Goal: Information Seeking & Learning: Find specific fact

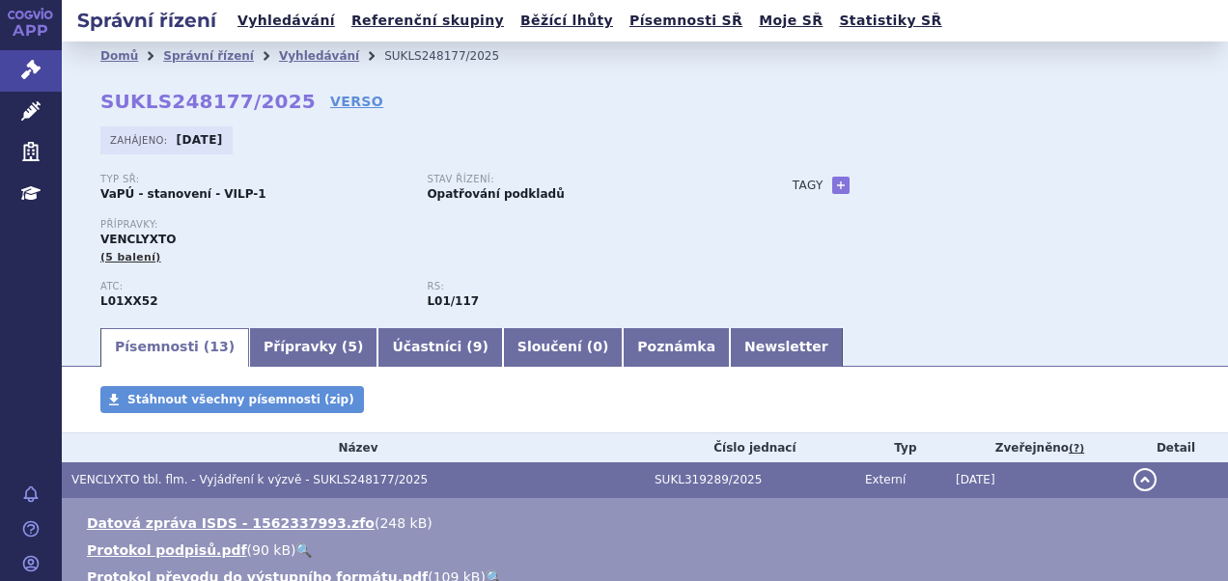
click at [286, 25] on link "Vyhledávání" at bounding box center [286, 21] width 109 height 26
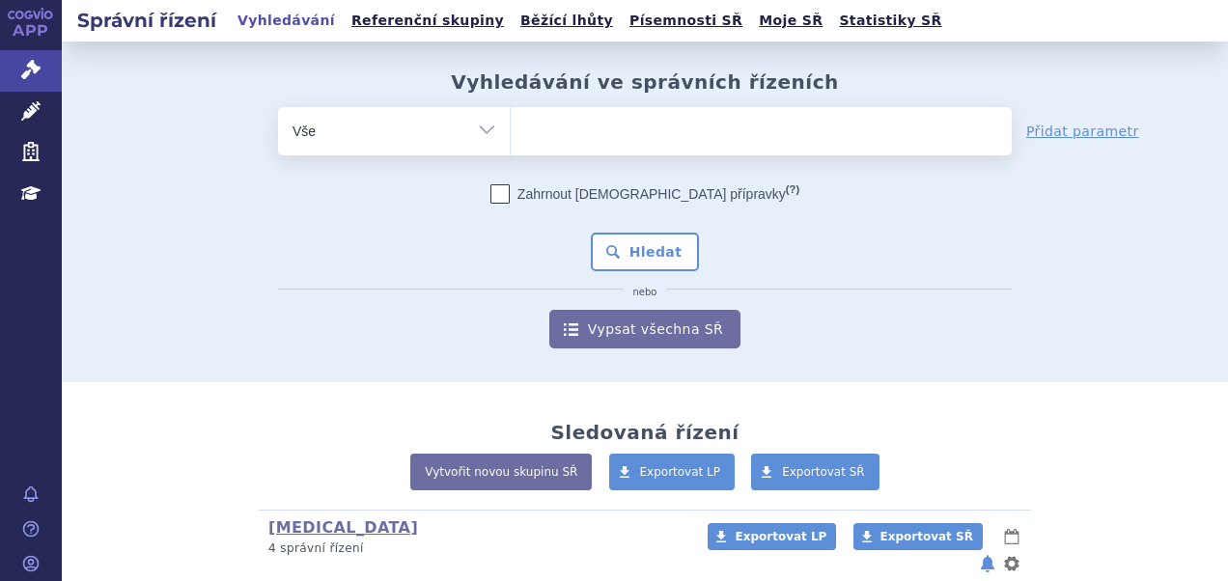
type input "SUKLS238671/2025"
select select "SUKLS238671/2025"
click at [615, 230] on div "Zahrnout bratrské přípravky (?) * Pozor, hledání dle vyhledávacího parametru In…" at bounding box center [645, 266] width 734 height 164
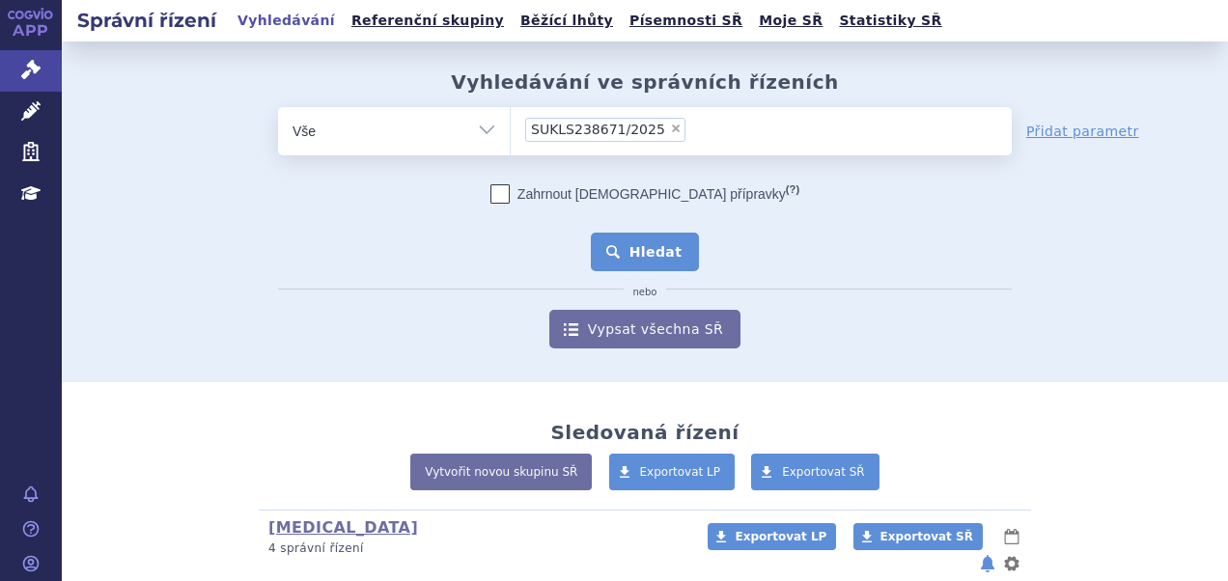
click at [615, 243] on button "Hledat" at bounding box center [645, 252] width 109 height 39
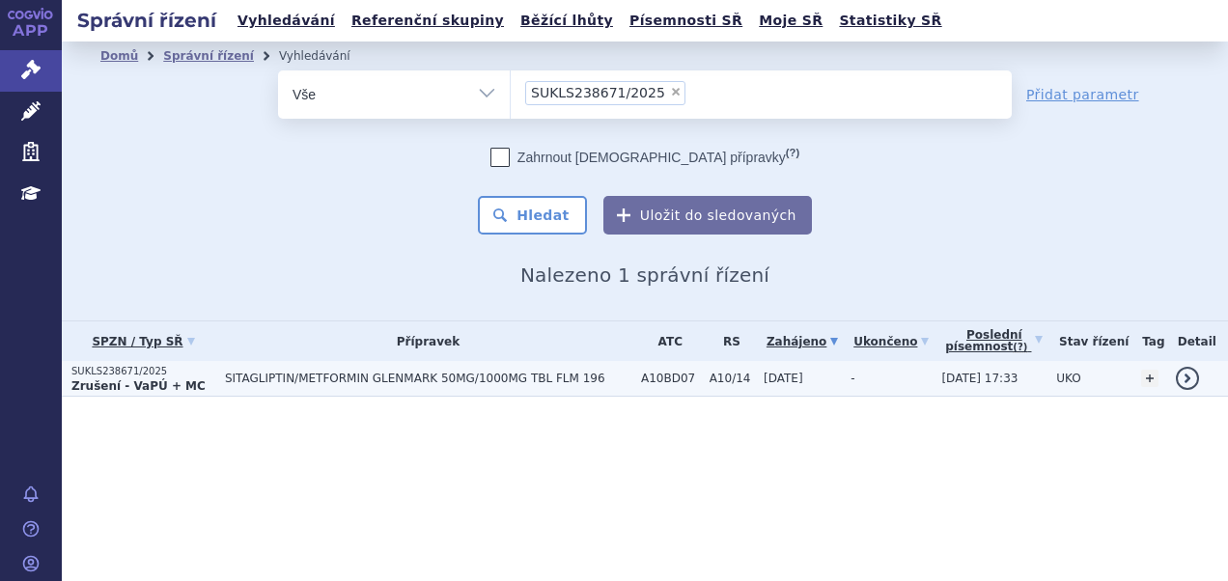
click at [396, 384] on span "SITAGLIPTIN/METFORMIN GLENMARK 50MG/1000MG TBL FLM 196" at bounding box center [428, 379] width 406 height 14
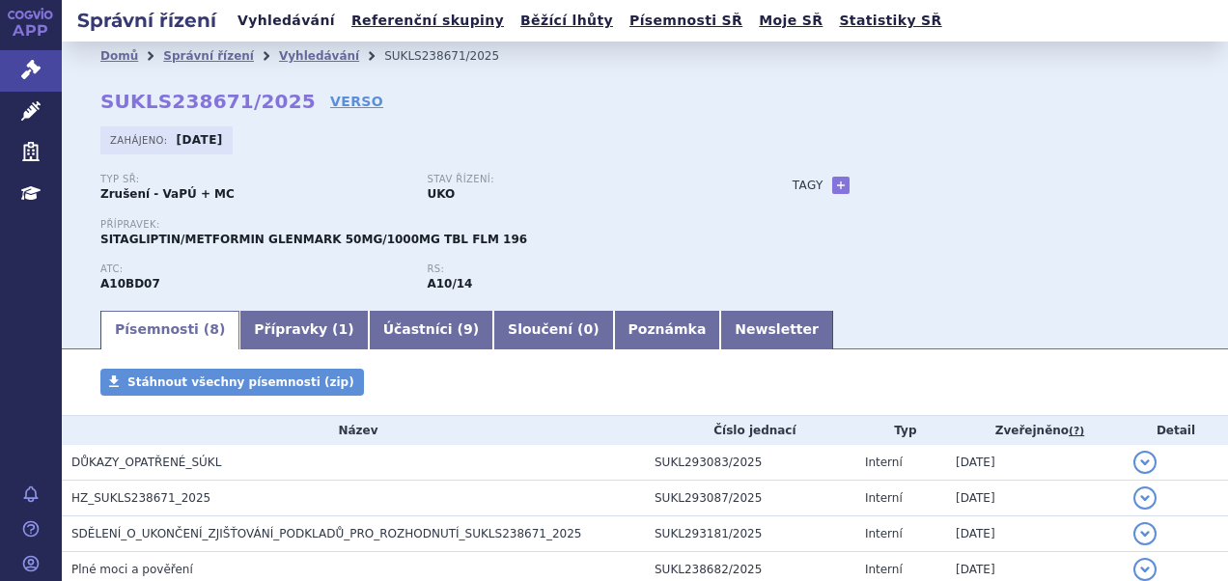
click at [294, 21] on link "Vyhledávání" at bounding box center [286, 21] width 109 height 26
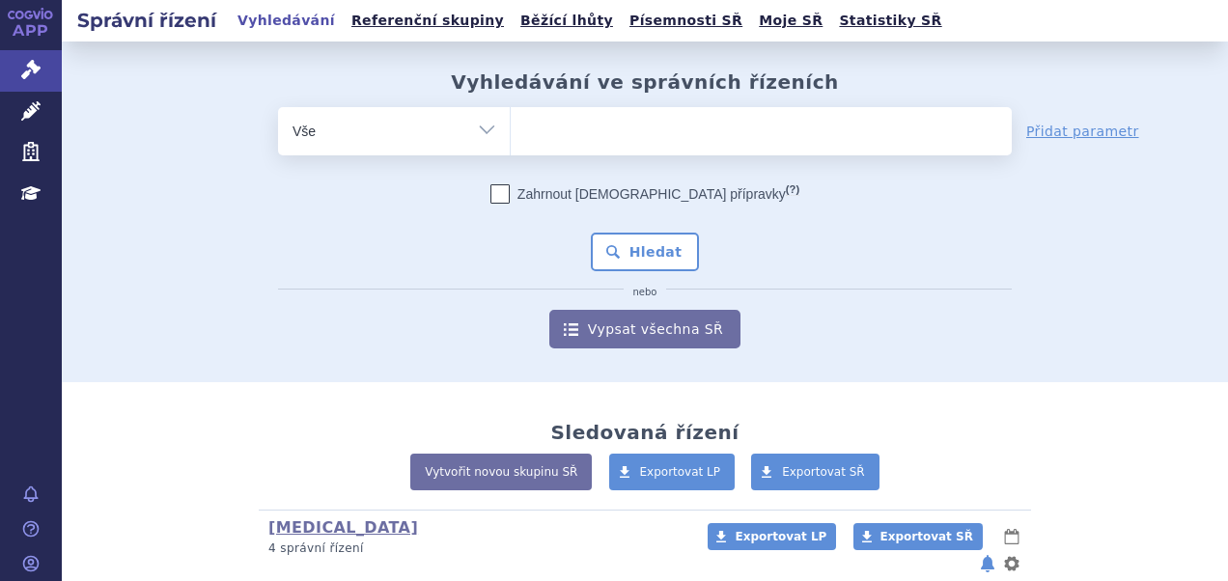
click at [579, 112] on ul at bounding box center [761, 127] width 501 height 41
click at [511, 112] on select at bounding box center [510, 130] width 1 height 48
type input "da"
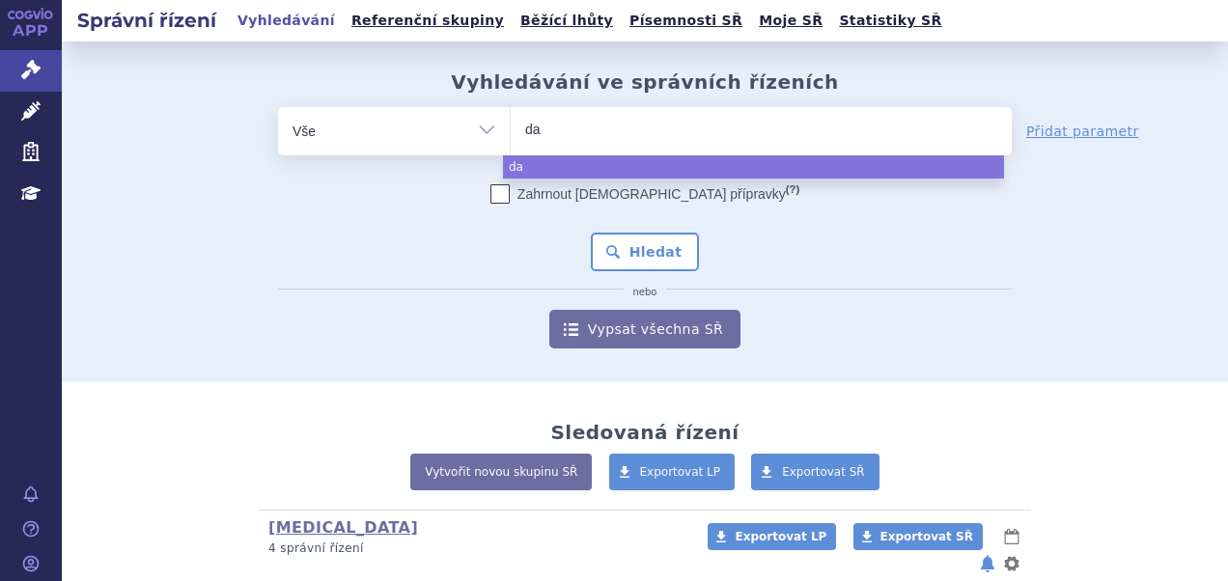
type input "dar"
type input "darz"
type input "darzal"
type input "darzale"
type input "[MEDICAL_DATA]"
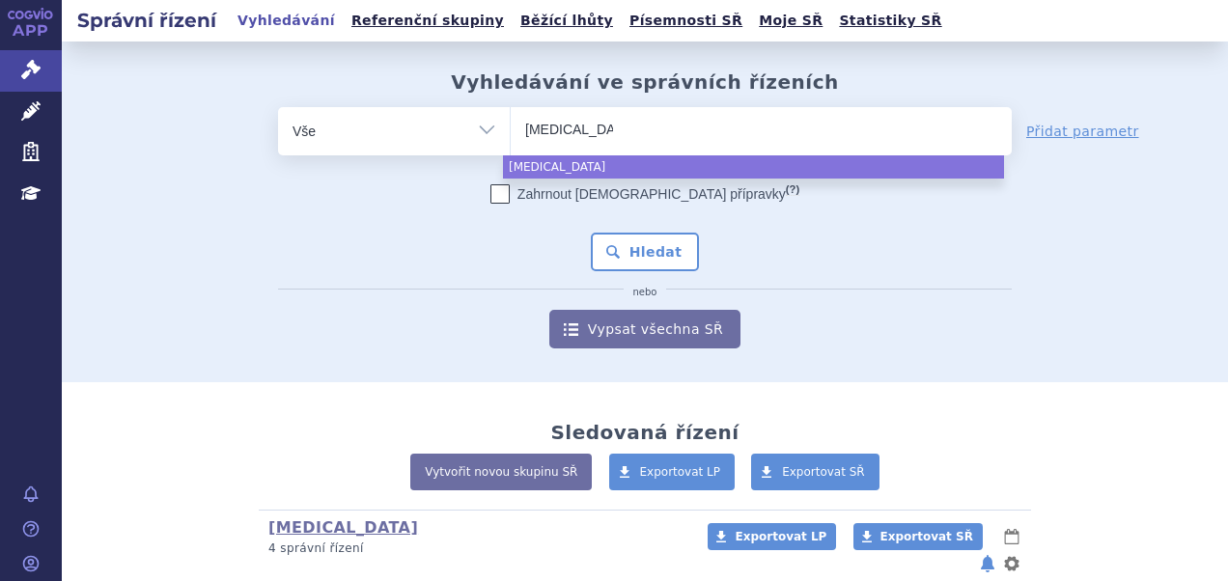
select select "[MEDICAL_DATA]"
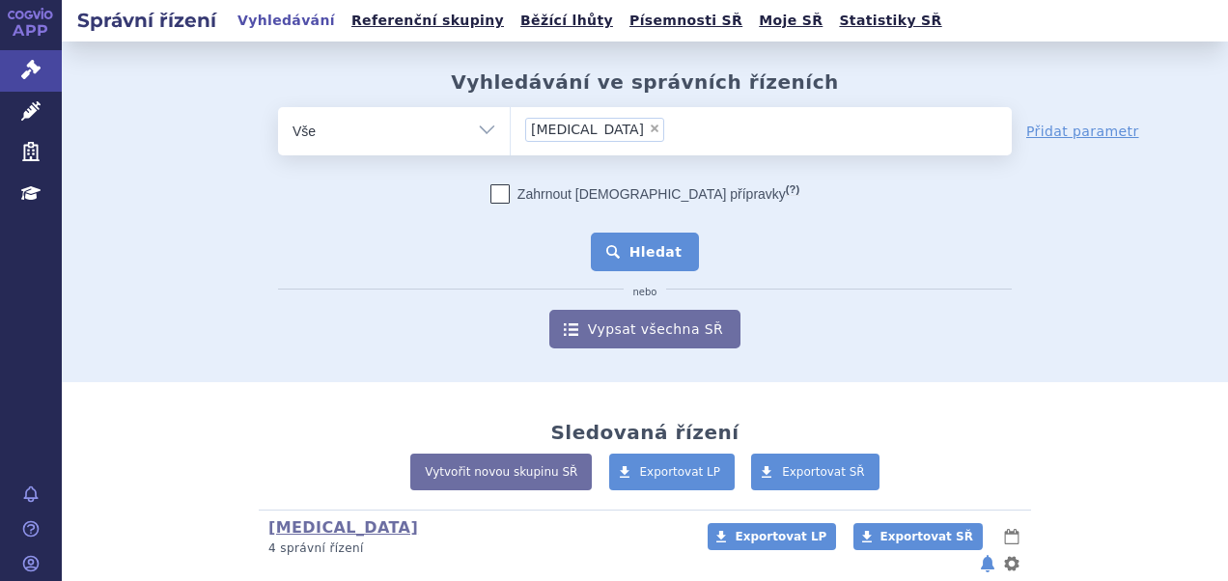
click at [647, 244] on button "Hledat" at bounding box center [645, 252] width 109 height 39
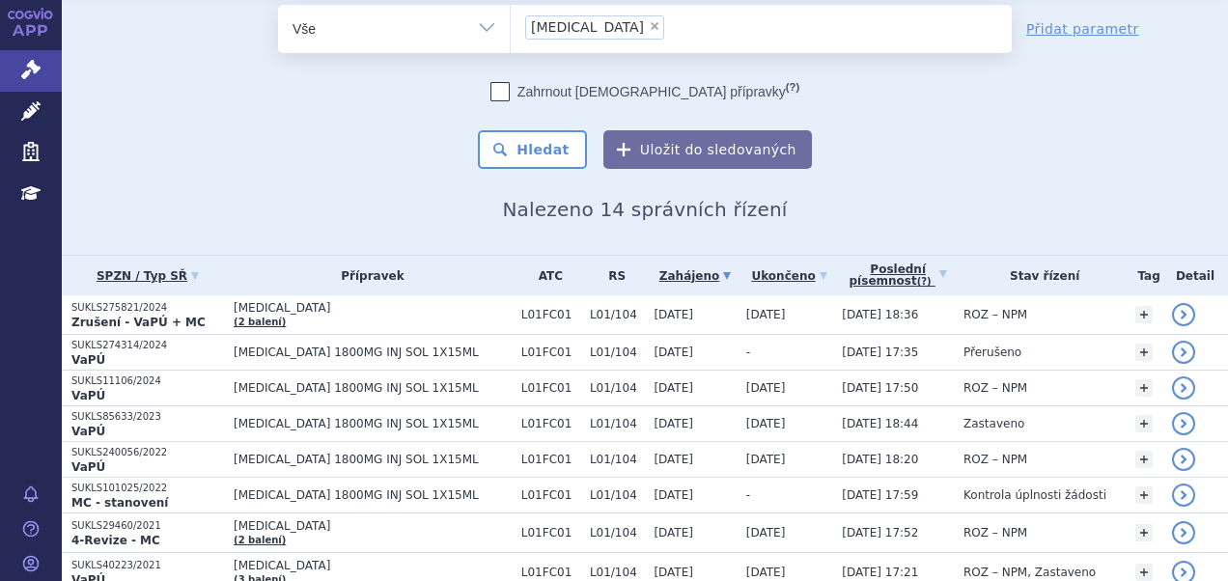
scroll to position [97, 0]
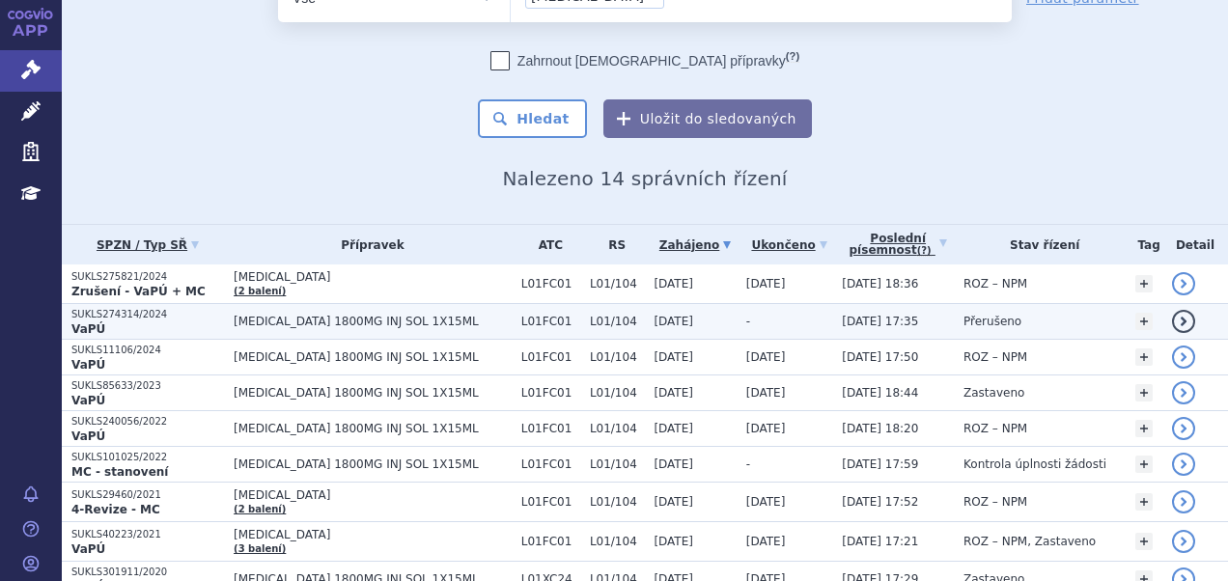
click at [270, 325] on span "[MEDICAL_DATA] 1800MG INJ SOL 1X15ML" at bounding box center [373, 322] width 278 height 14
